Goal: Task Accomplishment & Management: Use online tool/utility

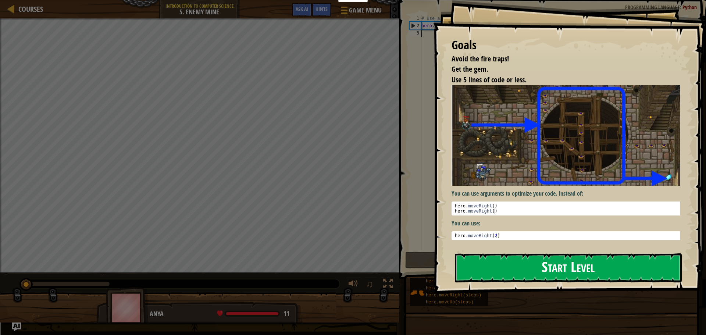
click at [510, 264] on button "Start Level" at bounding box center [568, 267] width 227 height 29
